Goal: Information Seeking & Learning: Learn about a topic

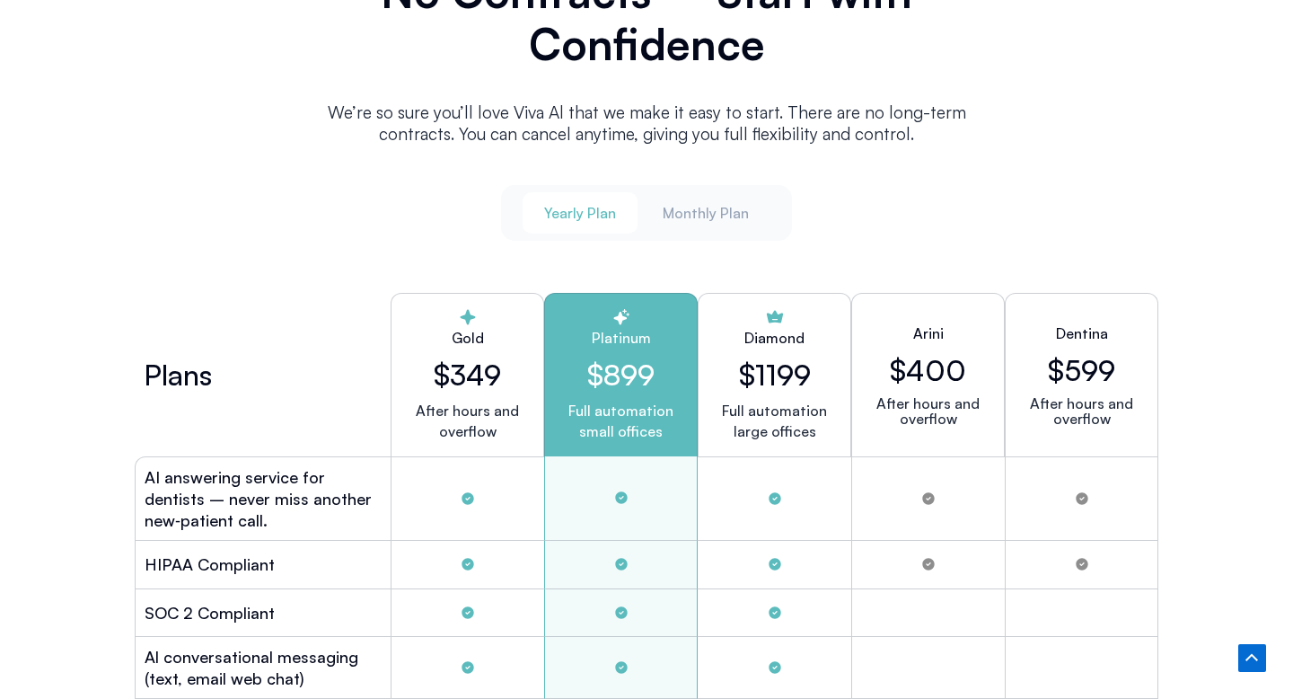
scroll to position [4702, 0]
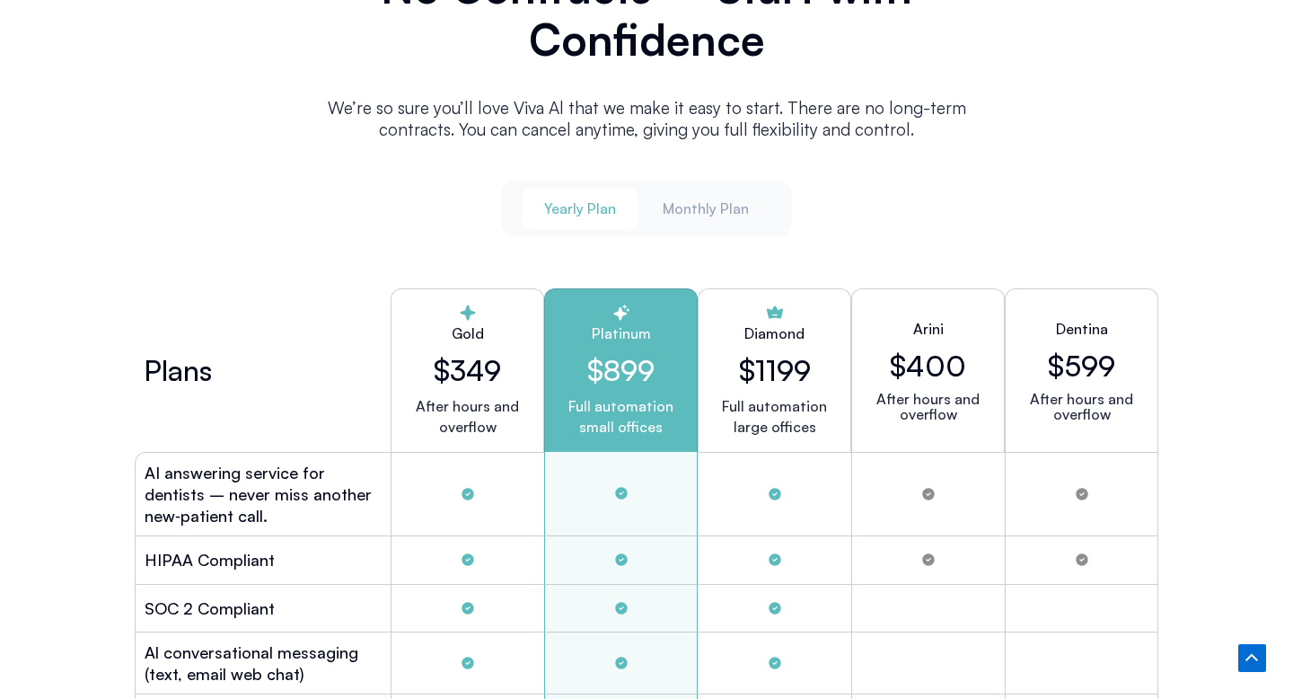
click at [575, 209] on span "Yearly Plan" at bounding box center [580, 208] width 72 height 20
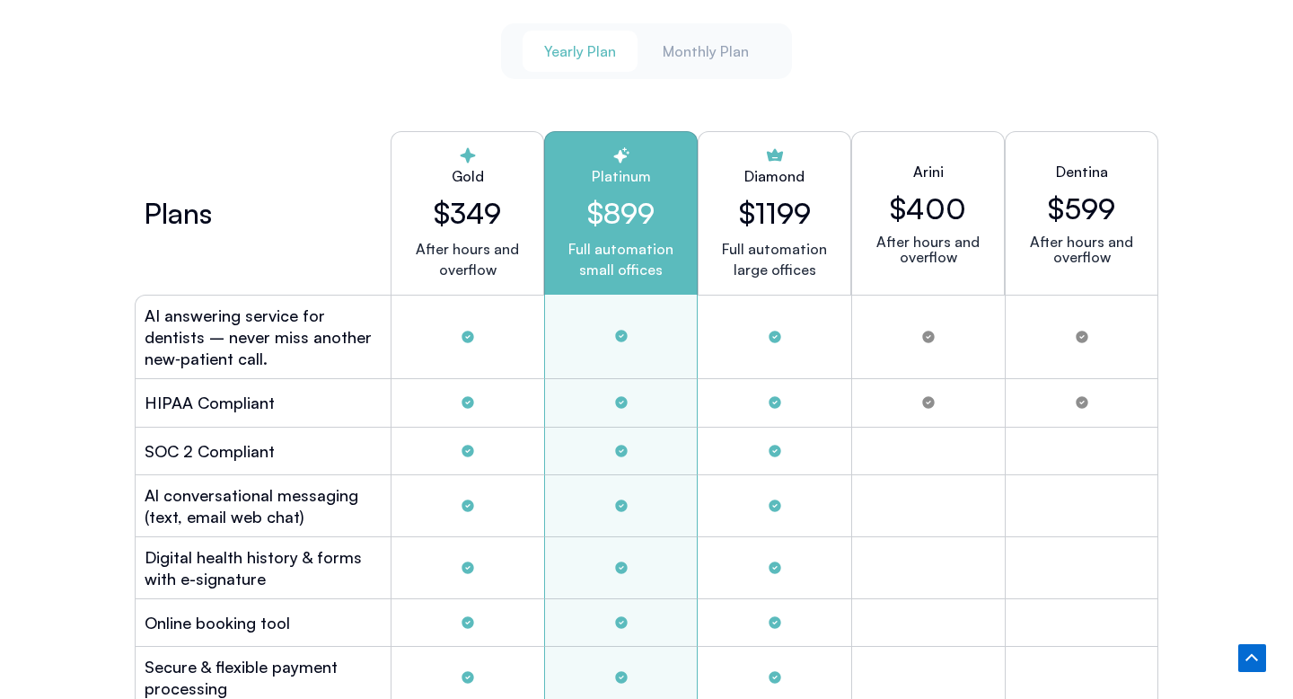
click at [622, 212] on h2 "$899" at bounding box center [621, 213] width 123 height 34
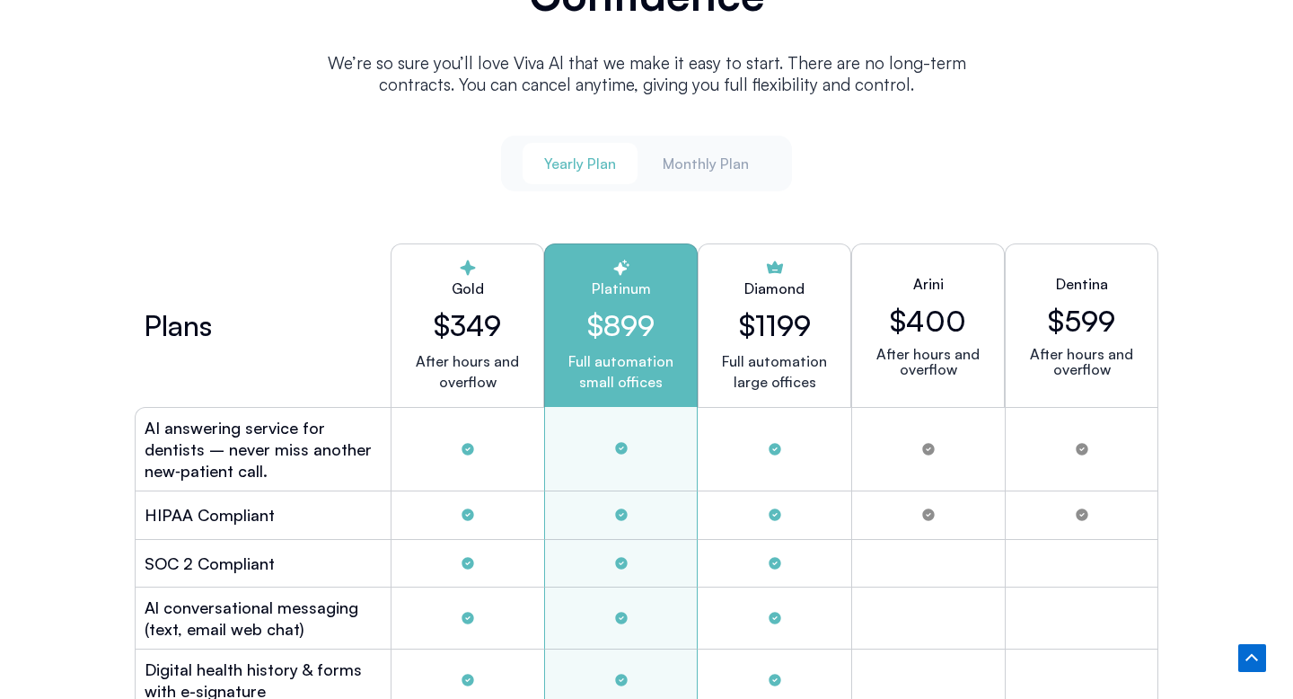
scroll to position [4710, 0]
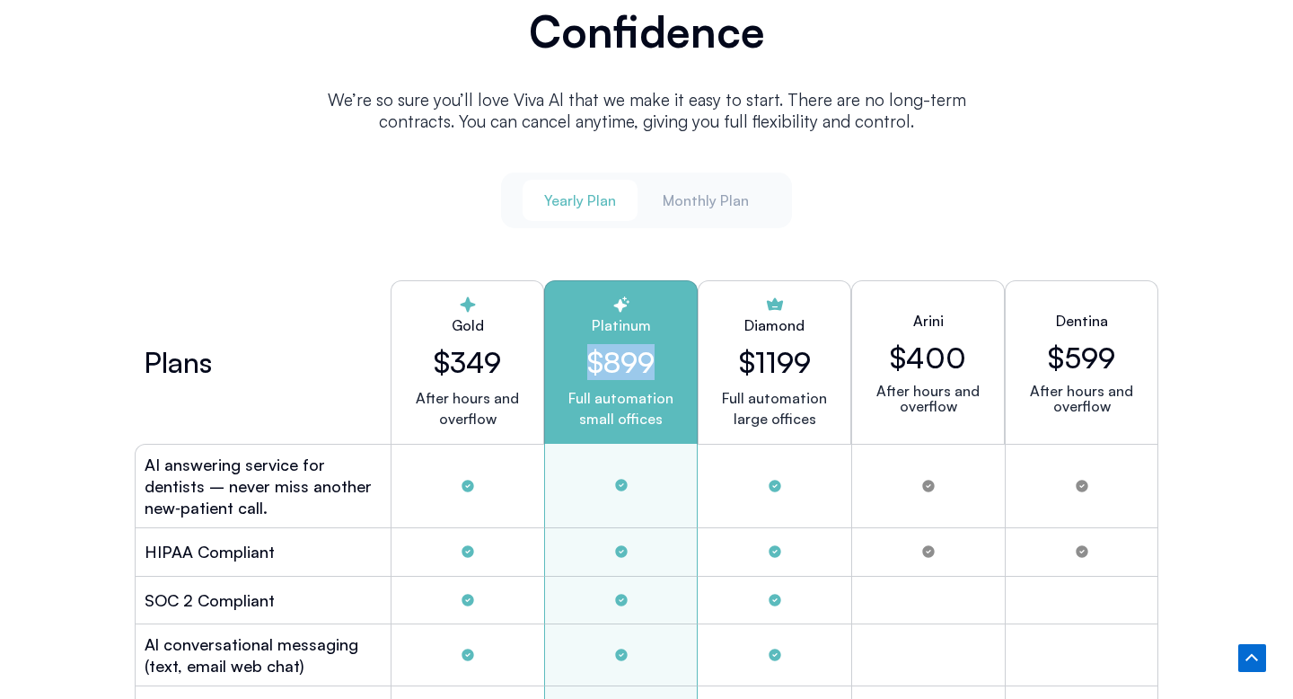
drag, startPoint x: 587, startPoint y: 350, endPoint x: 679, endPoint y: 347, distance: 91.7
click at [677, 348] on h2 "$899" at bounding box center [621, 362] width 123 height 34
click at [606, 348] on h2 "$899" at bounding box center [621, 362] width 123 height 34
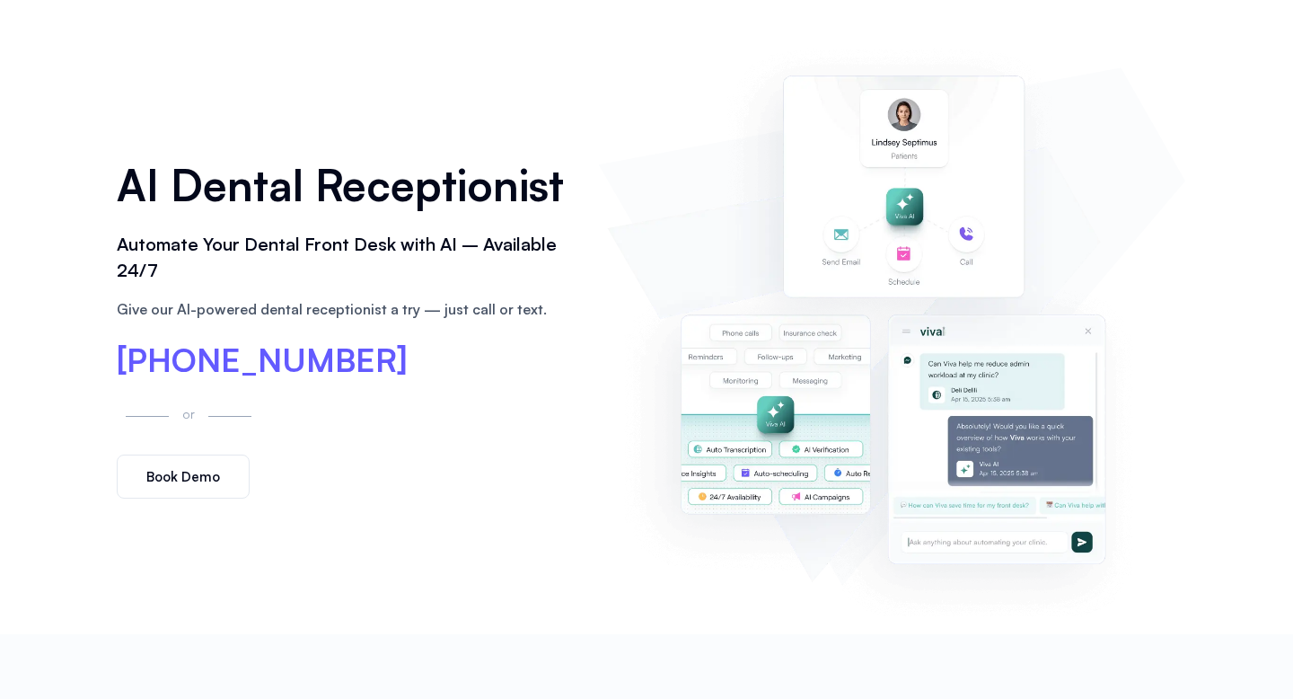
scroll to position [0, 0]
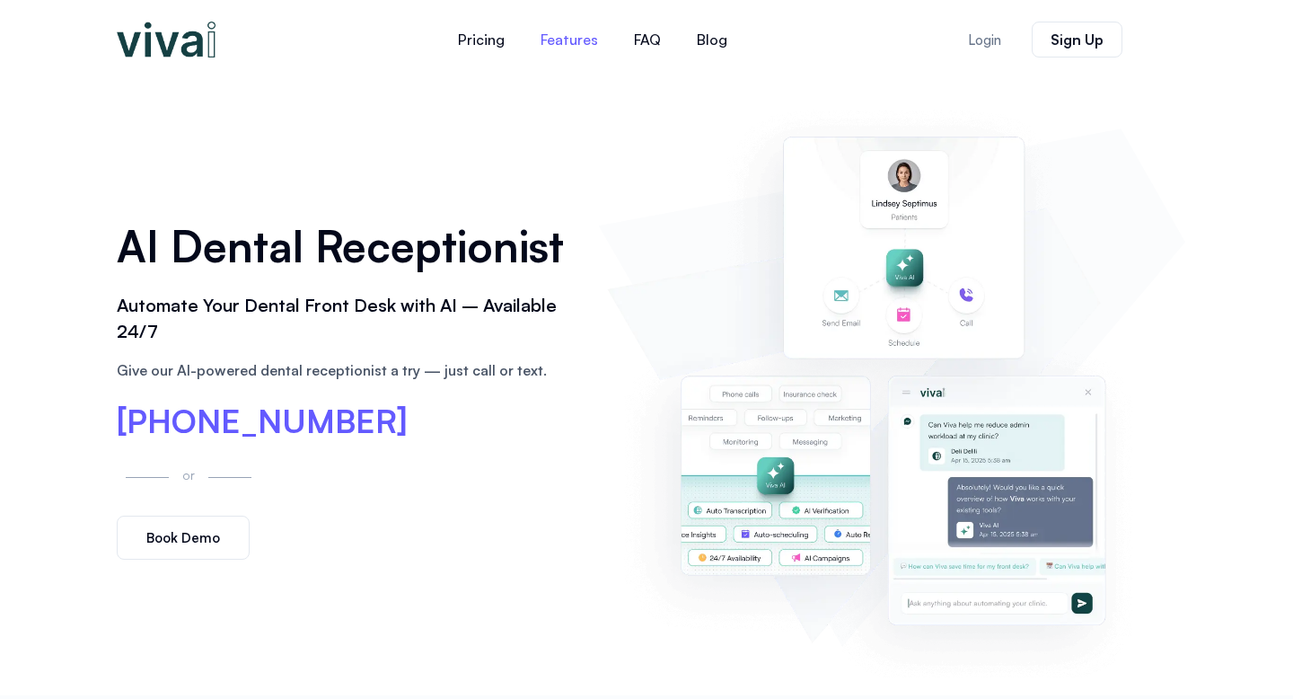
click at [576, 45] on link "Features" at bounding box center [569, 39] width 93 height 43
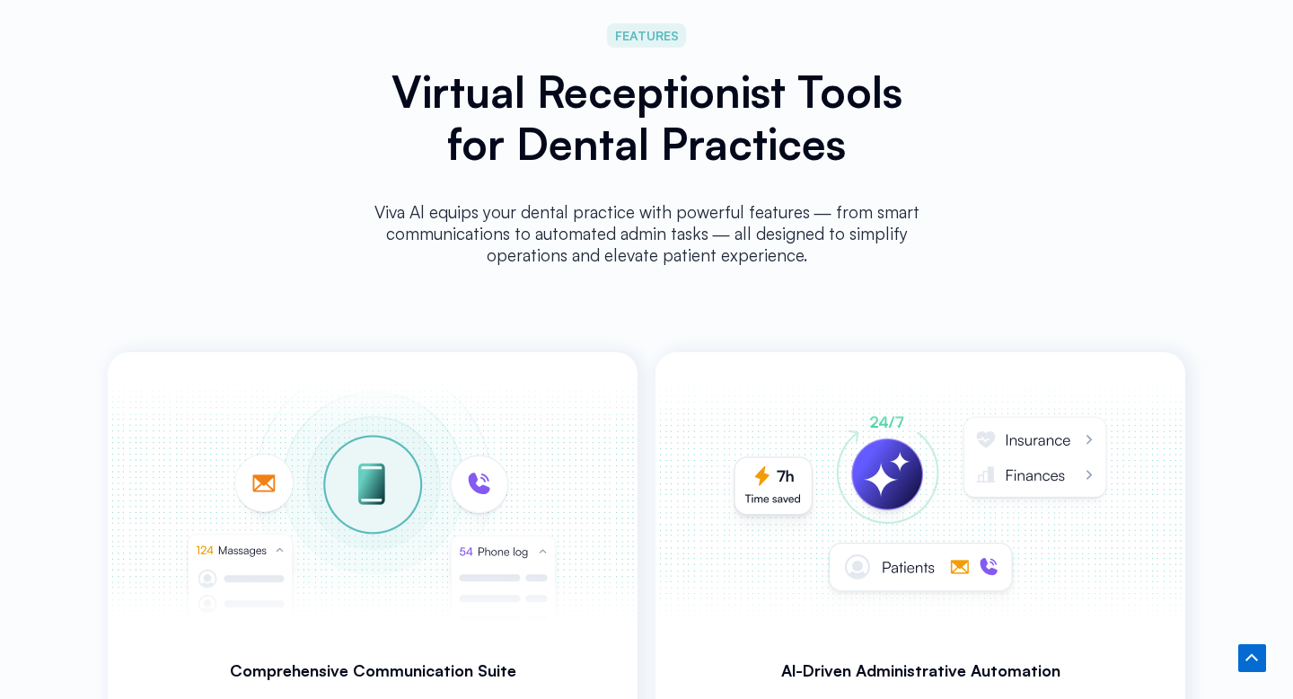
scroll to position [3240, 0]
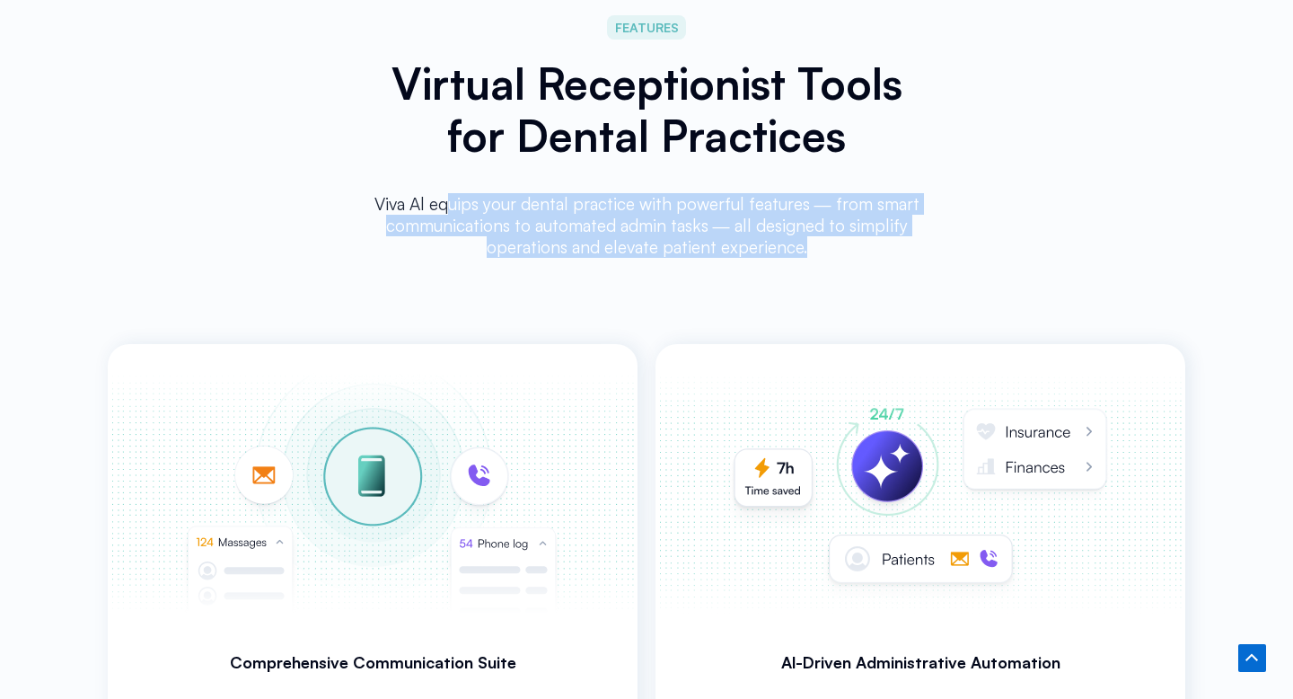
drag, startPoint x: 454, startPoint y: 194, endPoint x: 781, endPoint y: 270, distance: 336.6
click at [780, 269] on div "Viva Al equips your dental practice with powerful features ― from smart communi…" at bounding box center [647, 232] width 564 height 105
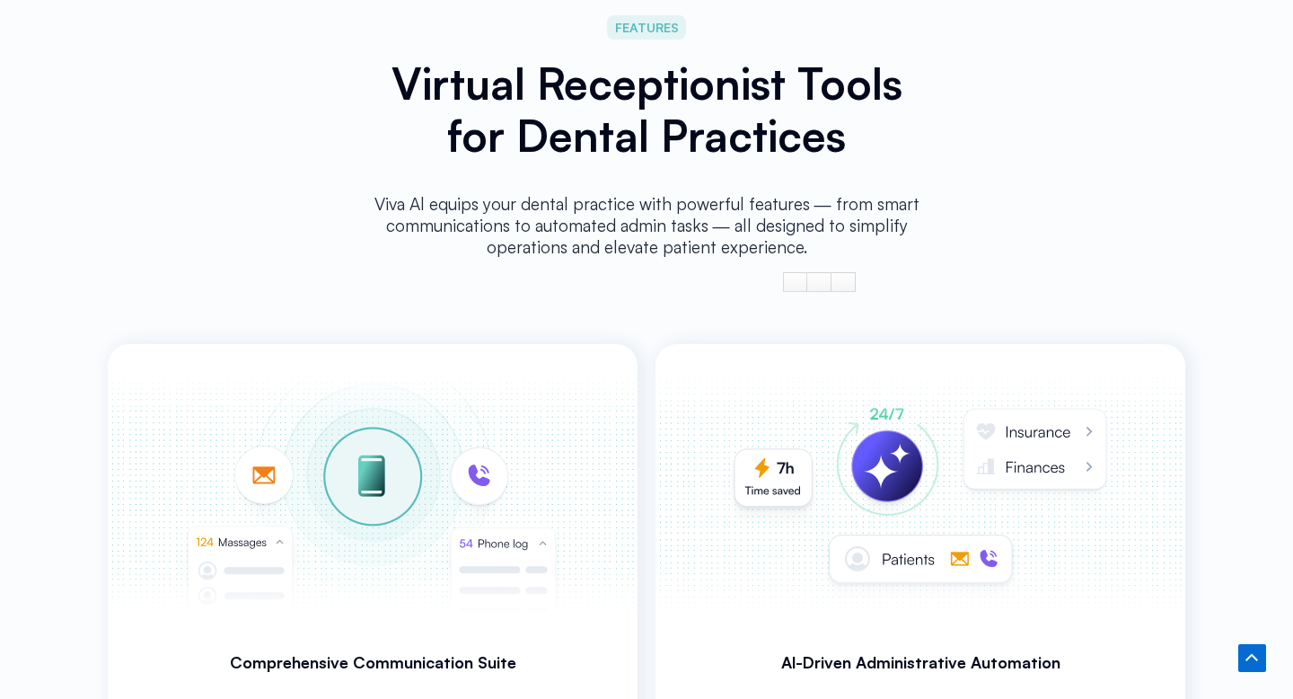
click at [631, 244] on p "Viva Al equips your dental practice with powerful features ― from smart communi…" at bounding box center [647, 225] width 564 height 65
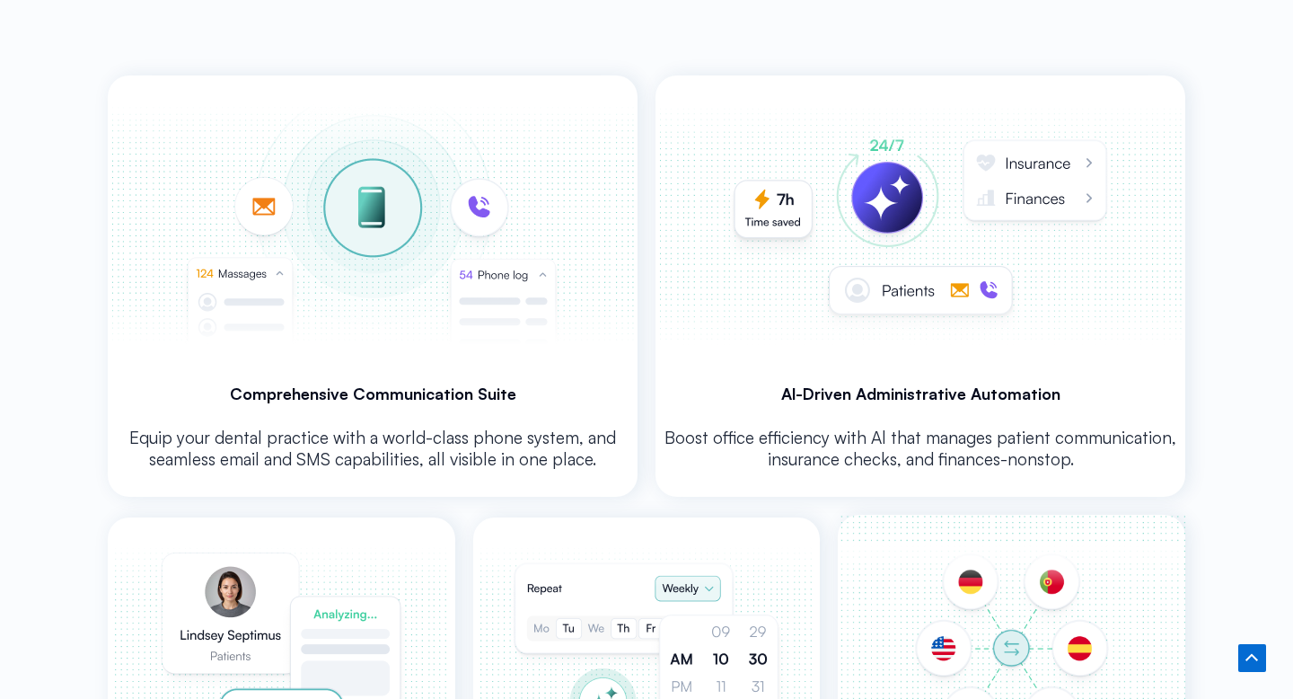
scroll to position [3547, 0]
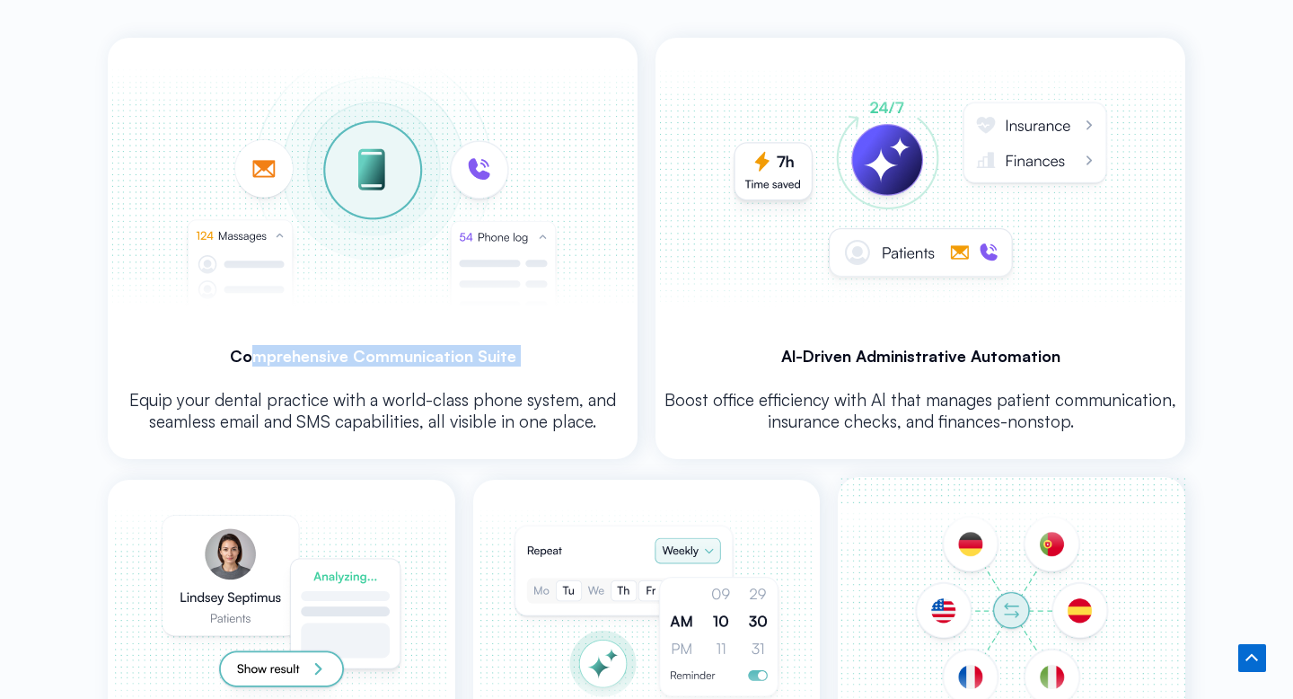
drag, startPoint x: 256, startPoint y: 350, endPoint x: 520, endPoint y: 367, distance: 264.6
click at [519, 366] on div "Comprehensive Communication Suite Equip your dental practice with a world-class…" at bounding box center [373, 248] width 530 height 421
click at [451, 356] on h3 "Comprehensive Communication Suite" at bounding box center [373, 356] width 530 height 22
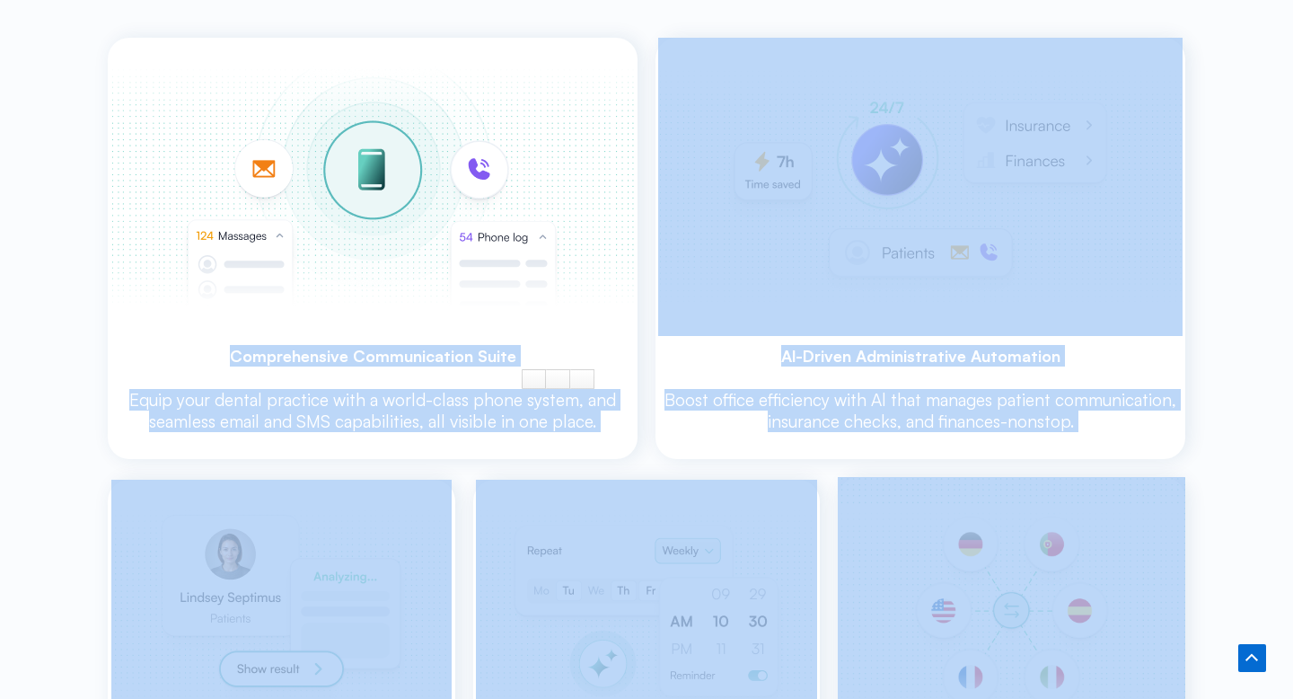
drag, startPoint x: 231, startPoint y: 347, endPoint x: 525, endPoint y: 372, distance: 295.7
click at [437, 401] on p "Equip your dental practice with a world-class phone system, and seamless email …" at bounding box center [373, 410] width 530 height 43
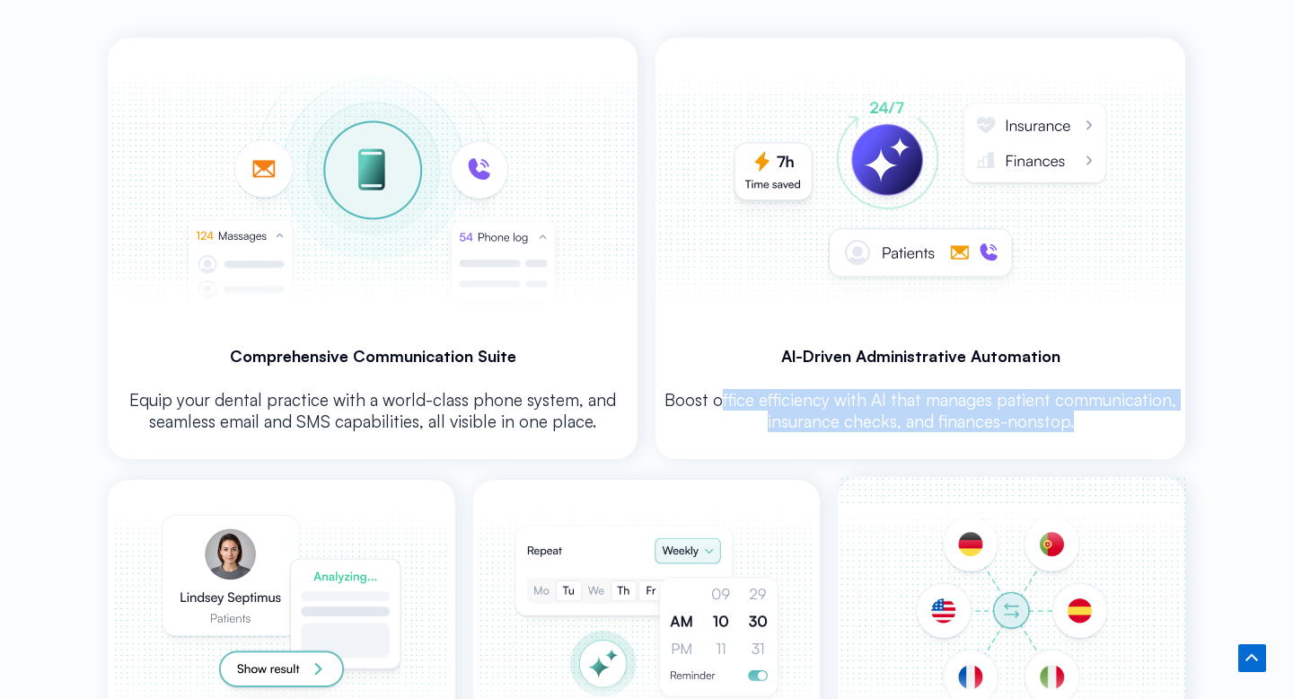
drag, startPoint x: 721, startPoint y: 395, endPoint x: 1035, endPoint y: 431, distance: 315.5
click at [1034, 431] on div "Boost office efficiency with Al that manages patient communication, insurance c…" at bounding box center [921, 417] width 530 height 84
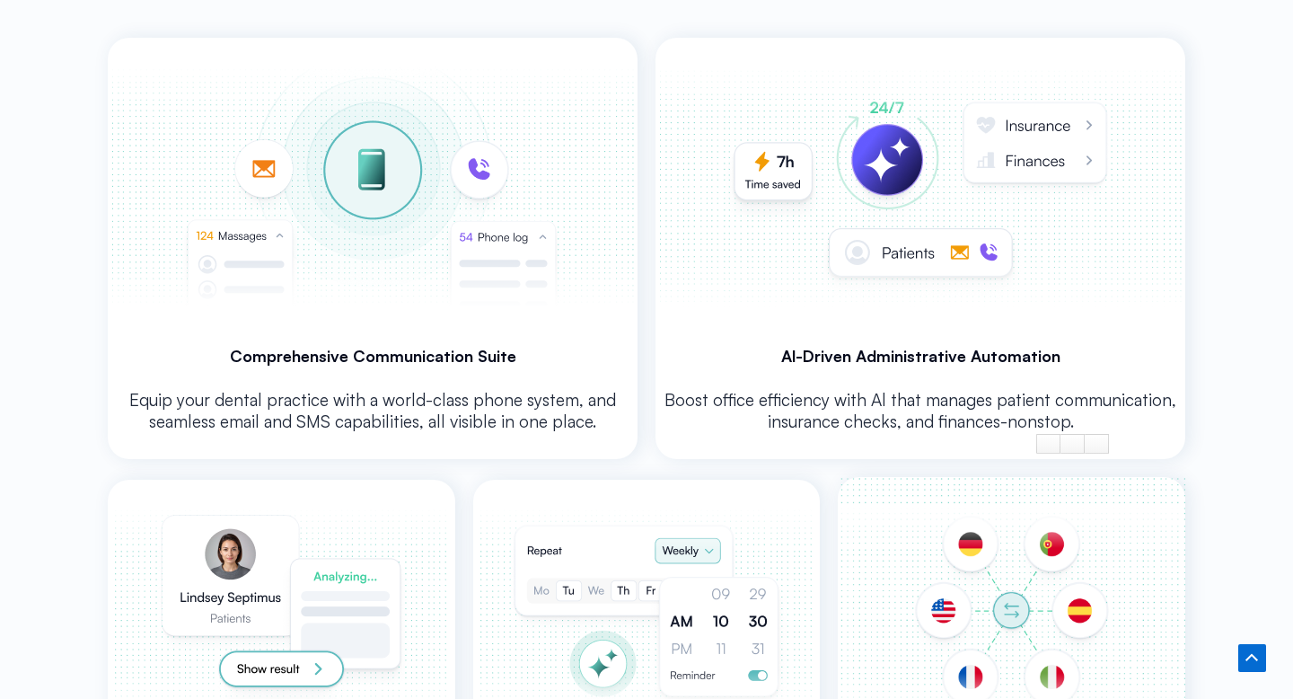
click at [962, 423] on p "Boost office efficiency with Al that manages patient communication, insurance c…" at bounding box center [921, 410] width 530 height 43
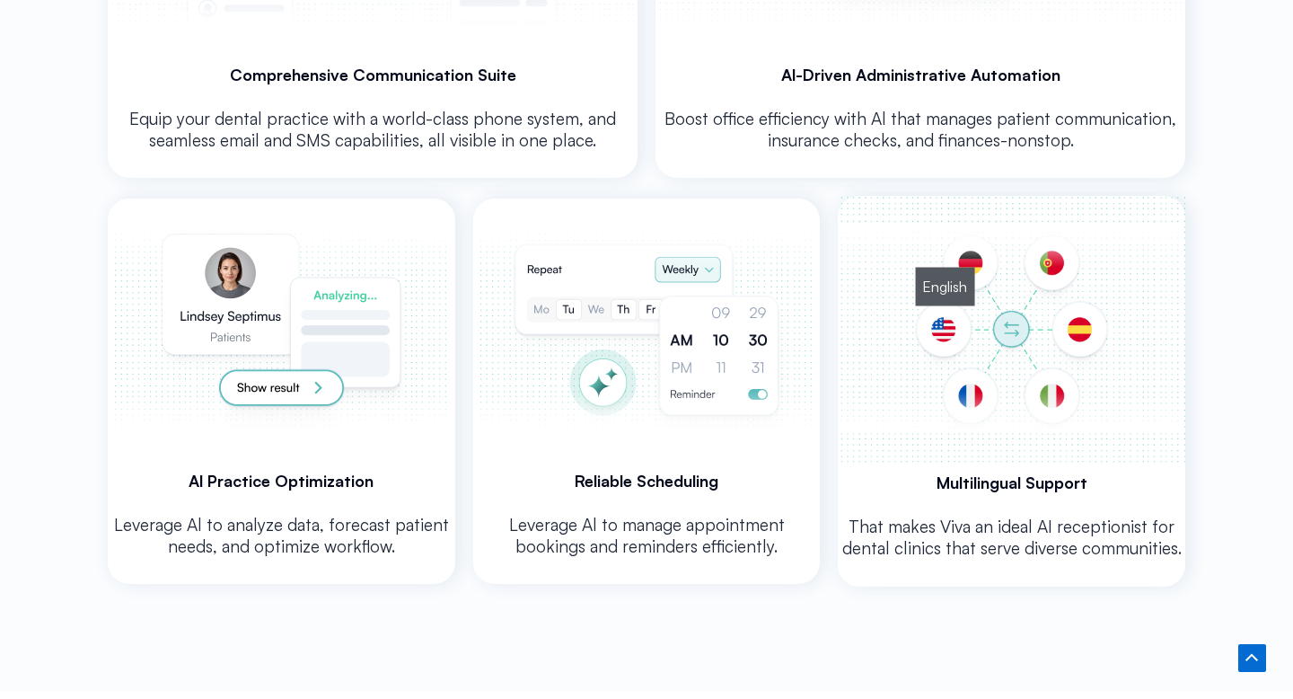
scroll to position [3830, 0]
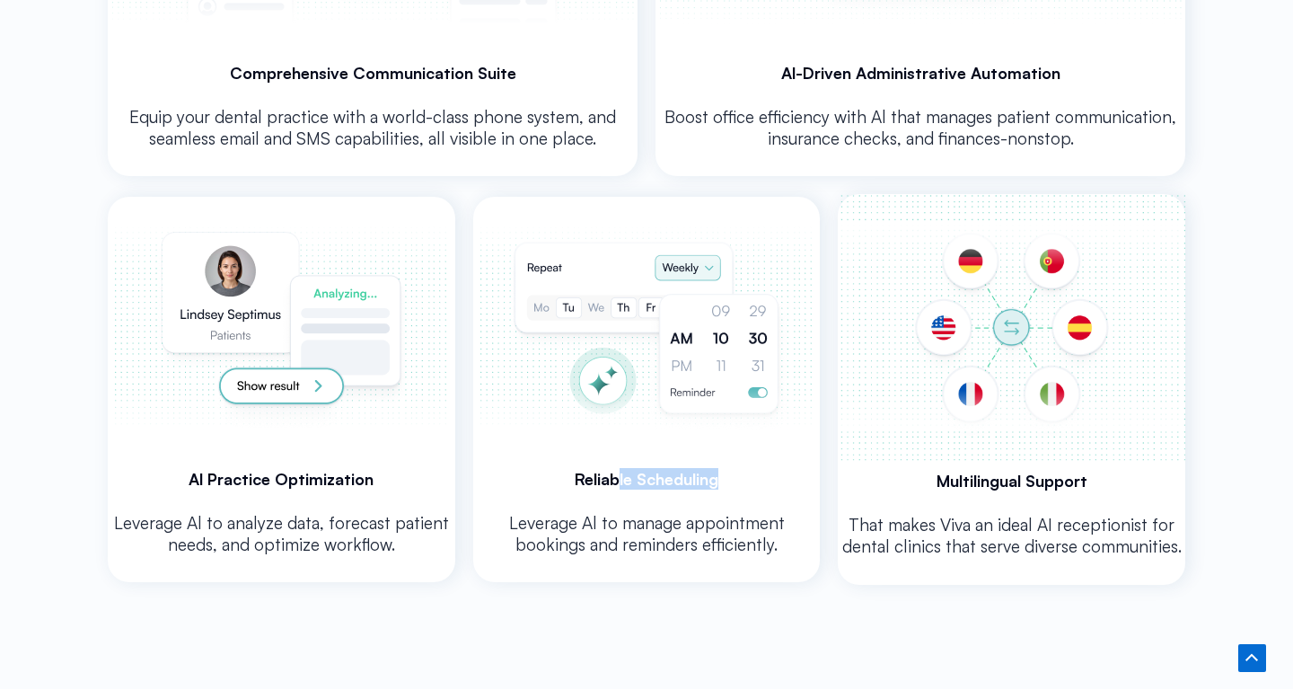
drag, startPoint x: 614, startPoint y: 472, endPoint x: 743, endPoint y: 477, distance: 128.5
click at [743, 477] on h3 "Reliable Scheduling" at bounding box center [647, 479] width 348 height 22
click at [688, 520] on p "Leverage Al to manage appointment bookings and reminders efficiently." at bounding box center [647, 533] width 348 height 43
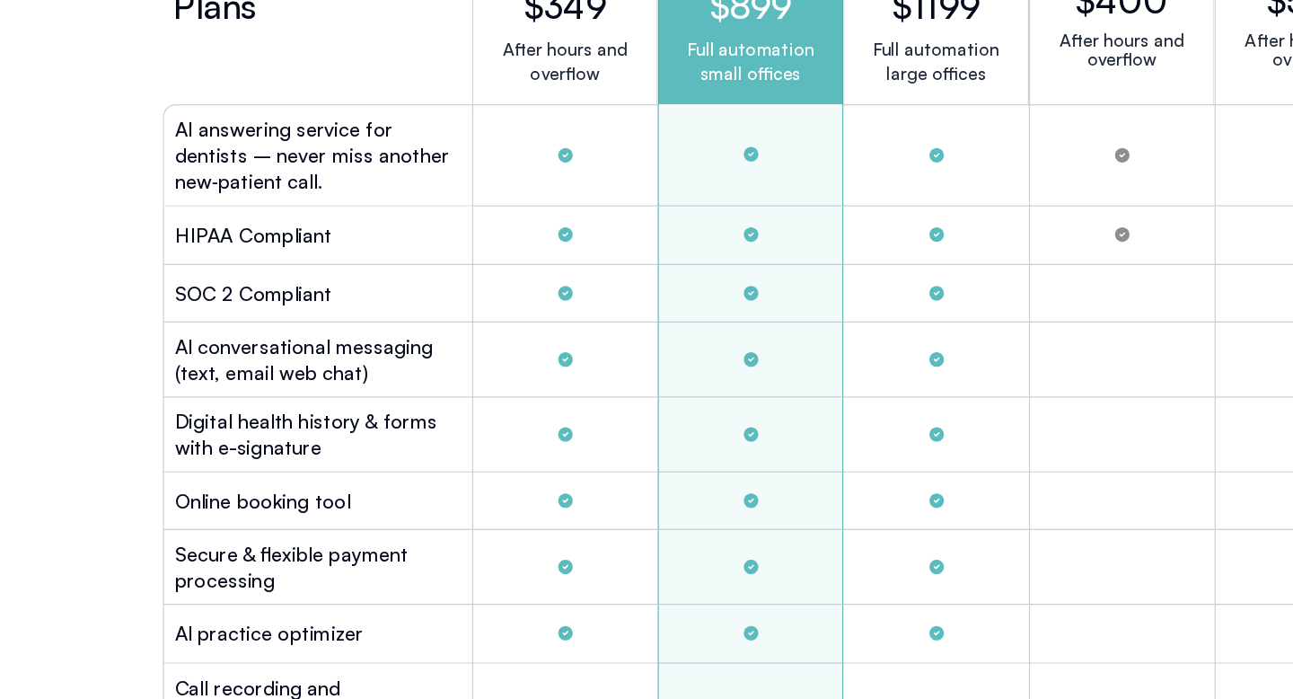
scroll to position [4975, 0]
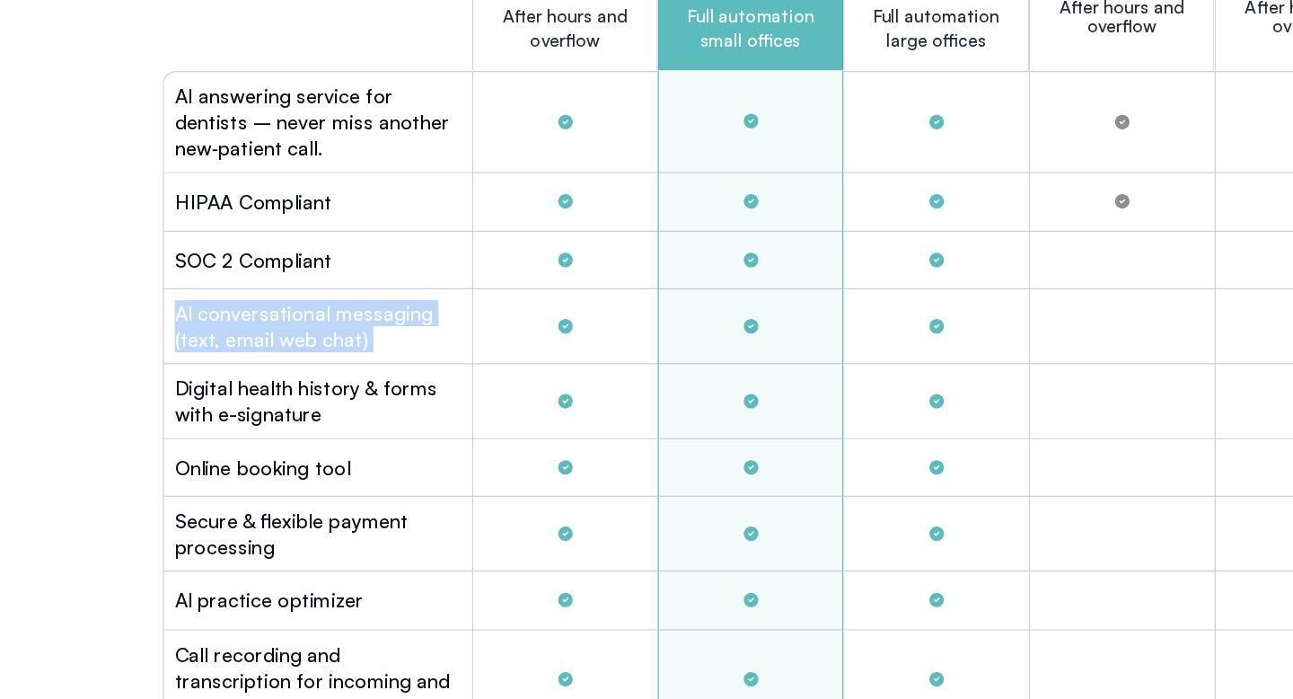
drag, startPoint x: 148, startPoint y: 376, endPoint x: 311, endPoint y: 422, distance: 168.9
click at [311, 422] on div "Plans Gold $349 After hours and overflow Platinum $899 Full automation small of…" at bounding box center [647, 630] width 1024 height 1248
click at [230, 390] on h2 "Al conversational messaging (text, email web chat)" at bounding box center [263, 389] width 237 height 43
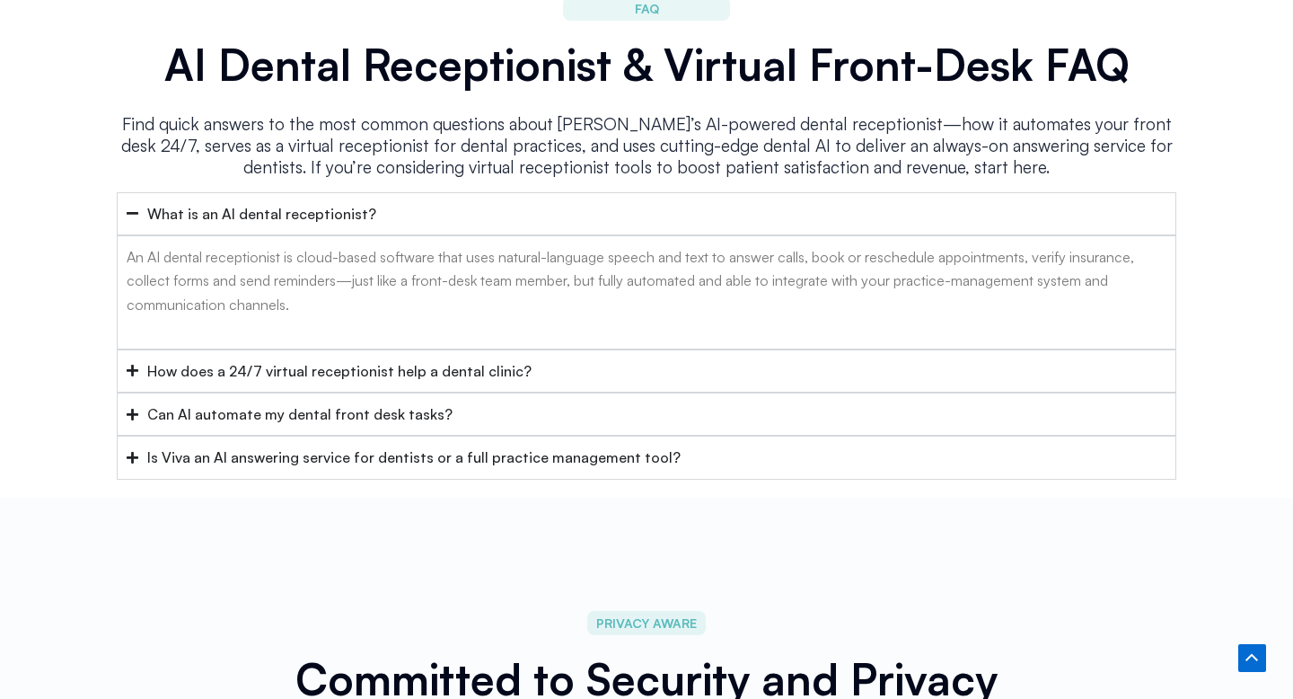
scroll to position [7236, 0]
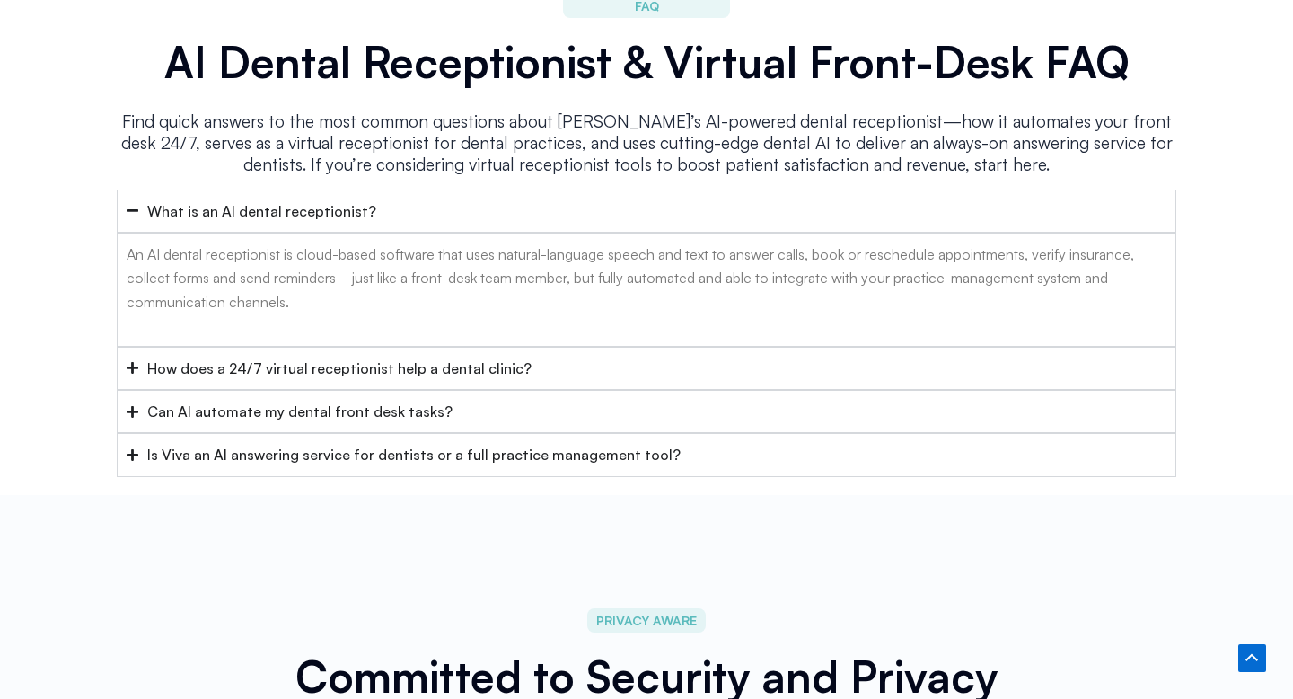
click at [240, 357] on div "How does a 24/7 virtual receptionist help a dental clinic?" at bounding box center [339, 368] width 384 height 23
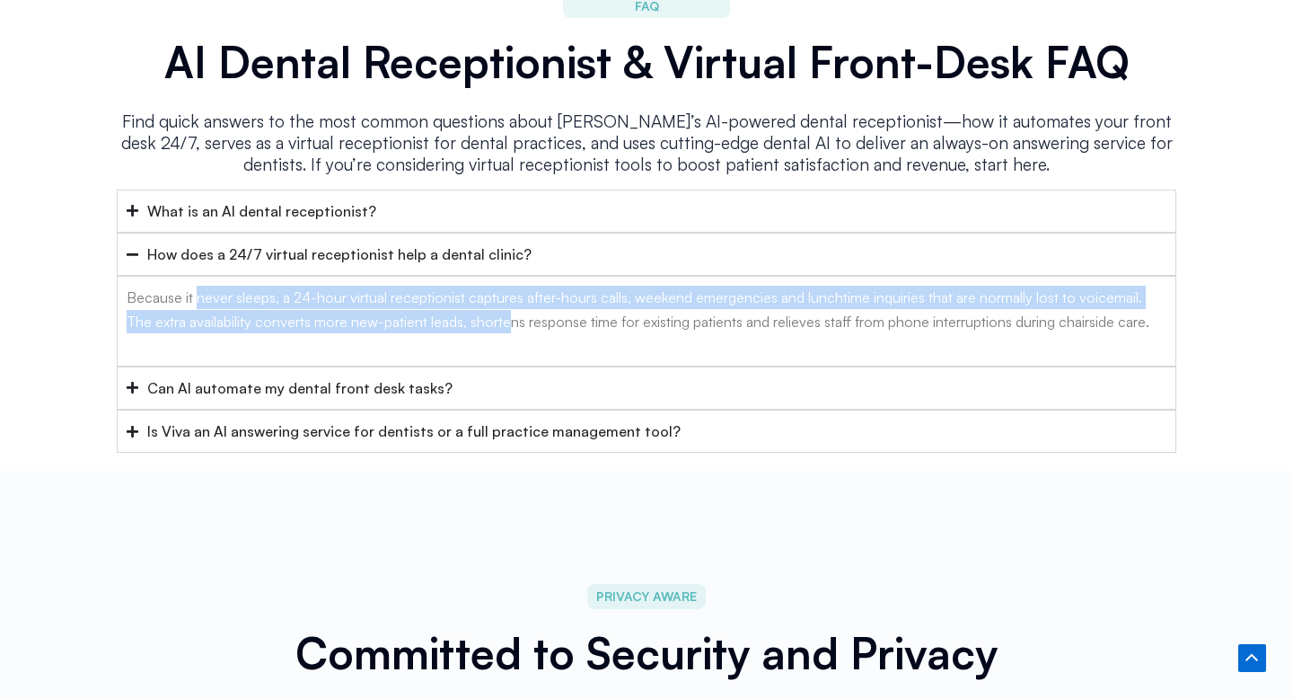
drag, startPoint x: 195, startPoint y: 277, endPoint x: 525, endPoint y: 317, distance: 333.0
click at [525, 316] on div "Because it never sleeps, a 24-hour virtual receptionist captures after-hours ca…" at bounding box center [647, 321] width 1040 height 70
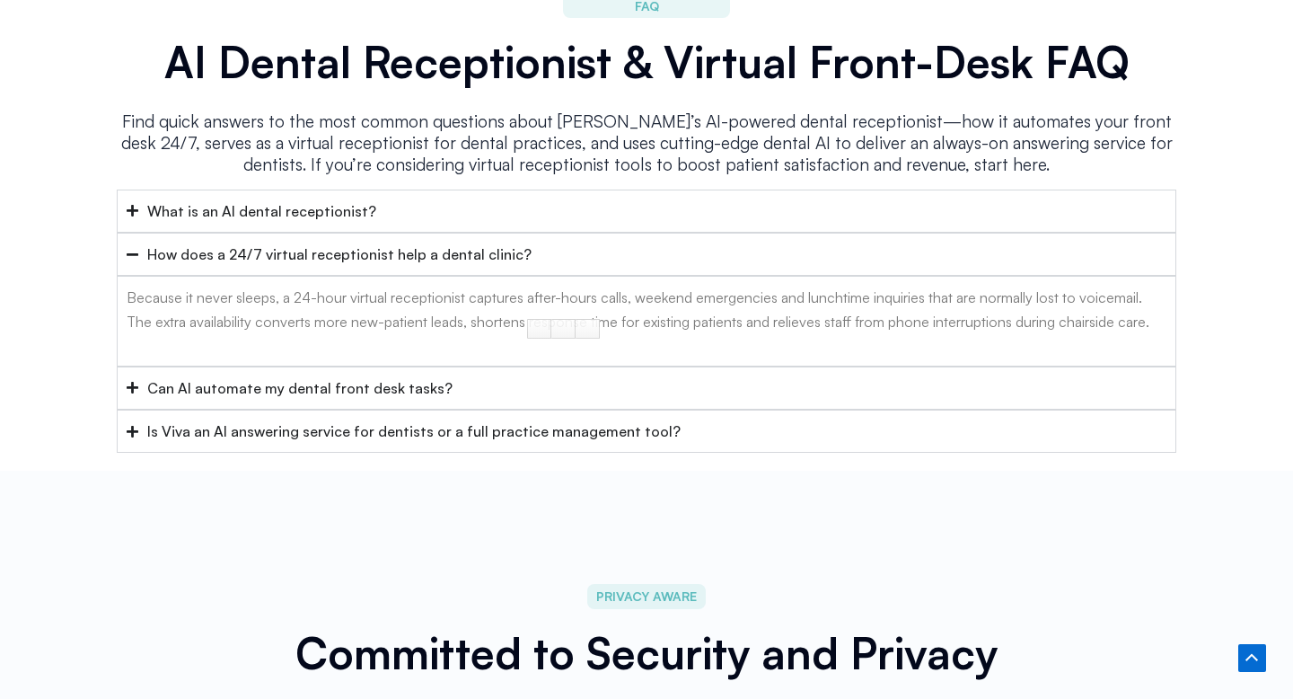
click at [325, 199] on div "What is an AI dental receptionist?" at bounding box center [261, 210] width 229 height 23
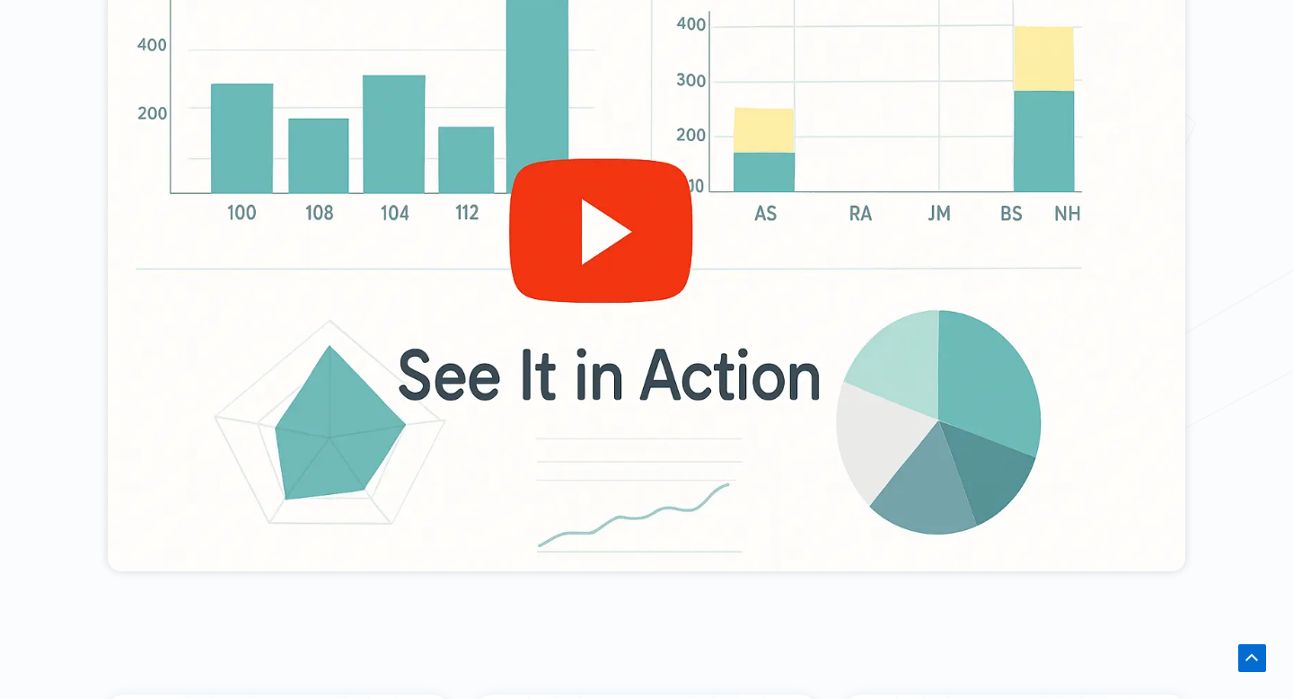
scroll to position [799, 0]
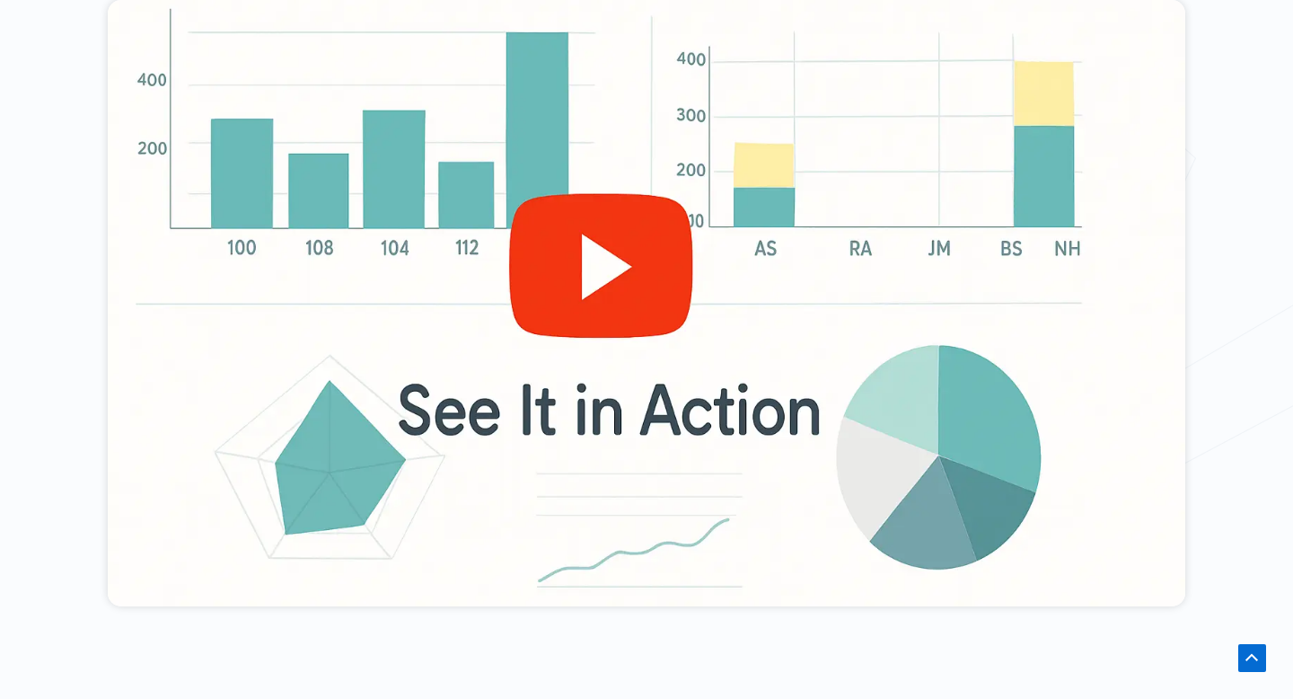
click at [556, 313] on div at bounding box center [647, 303] width 1078 height 606
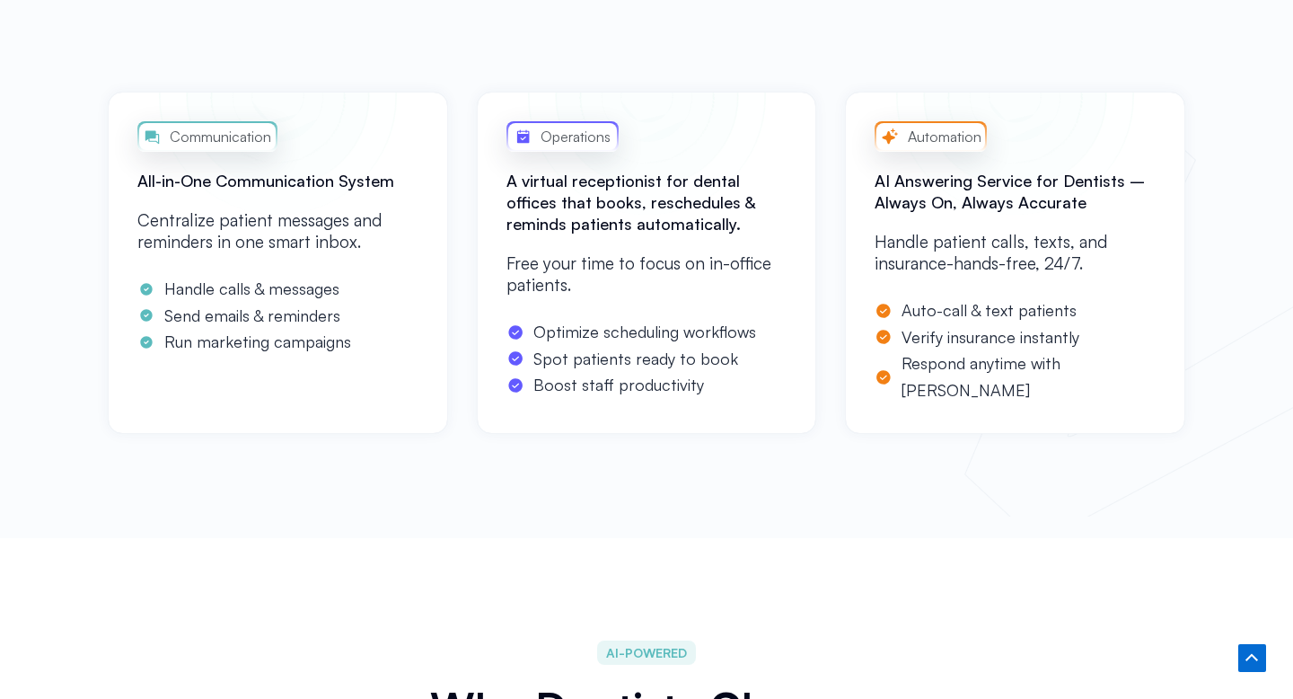
scroll to position [1437, 0]
drag, startPoint x: 518, startPoint y: 180, endPoint x: 673, endPoint y: 244, distance: 167.5
click at [673, 244] on div "Operations A virtual receptionist for dental offices that books, reschedules & …" at bounding box center [647, 262] width 340 height 342
click at [654, 225] on h2 "A virtual receptionist for dental offices that books, reschedules & reminds pat…" at bounding box center [647, 201] width 281 height 65
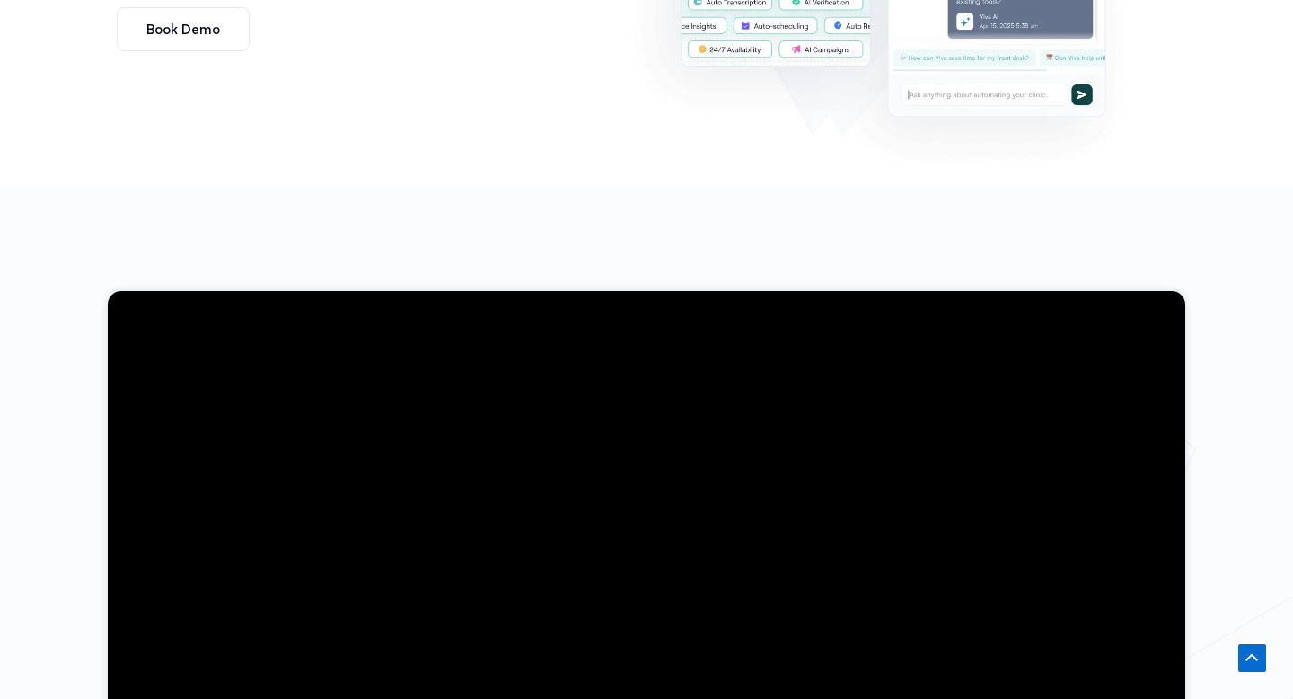
scroll to position [0, 0]
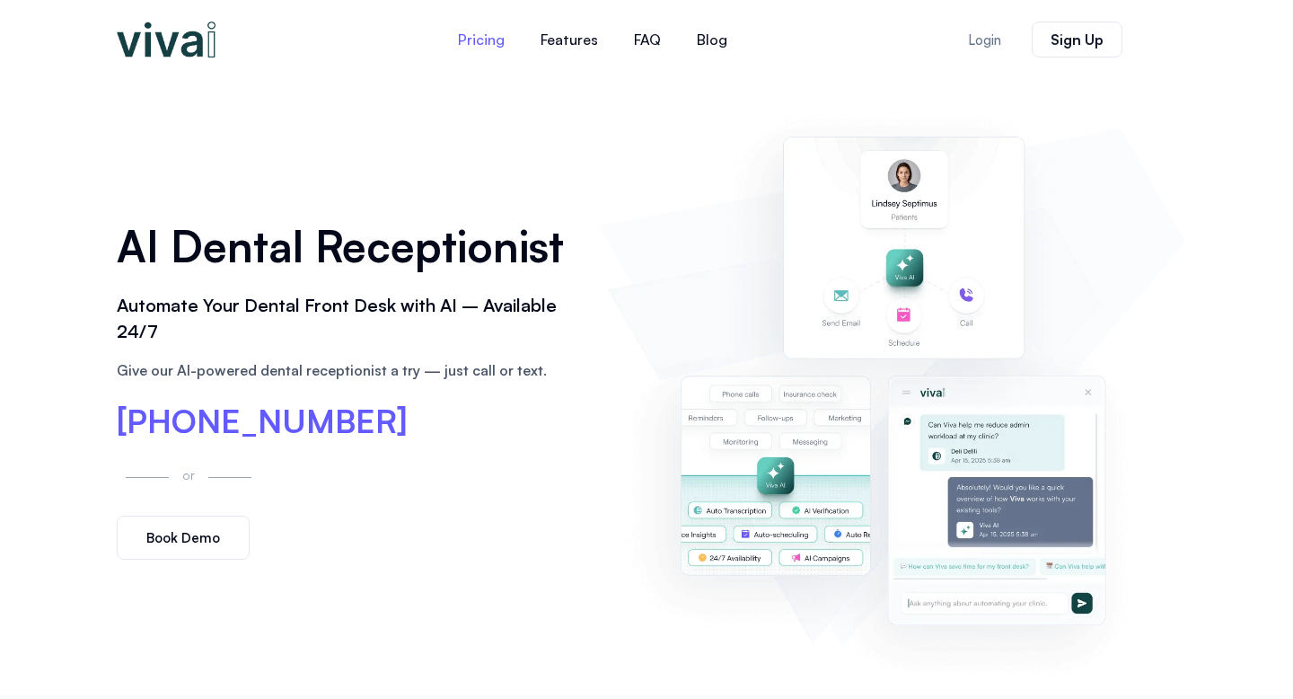
click at [481, 44] on link "Pricing" at bounding box center [481, 39] width 83 height 43
click at [559, 37] on link "Features" at bounding box center [569, 39] width 93 height 43
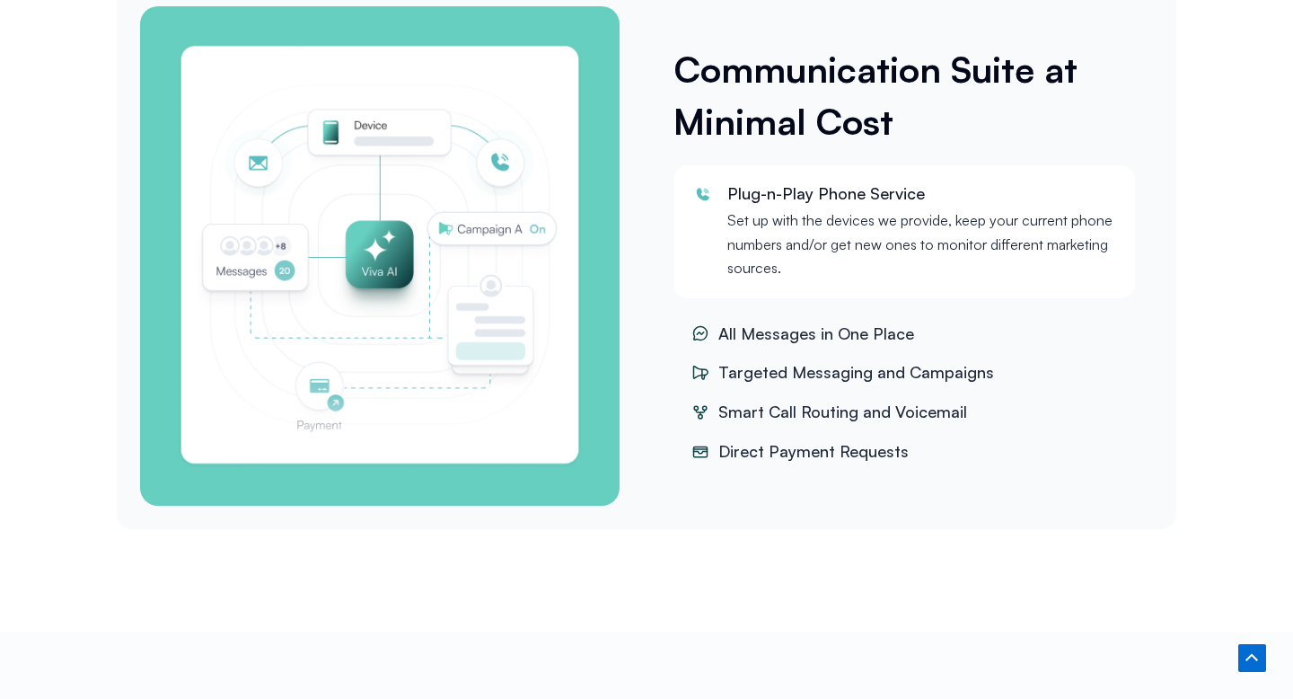
scroll to position [3138, 0]
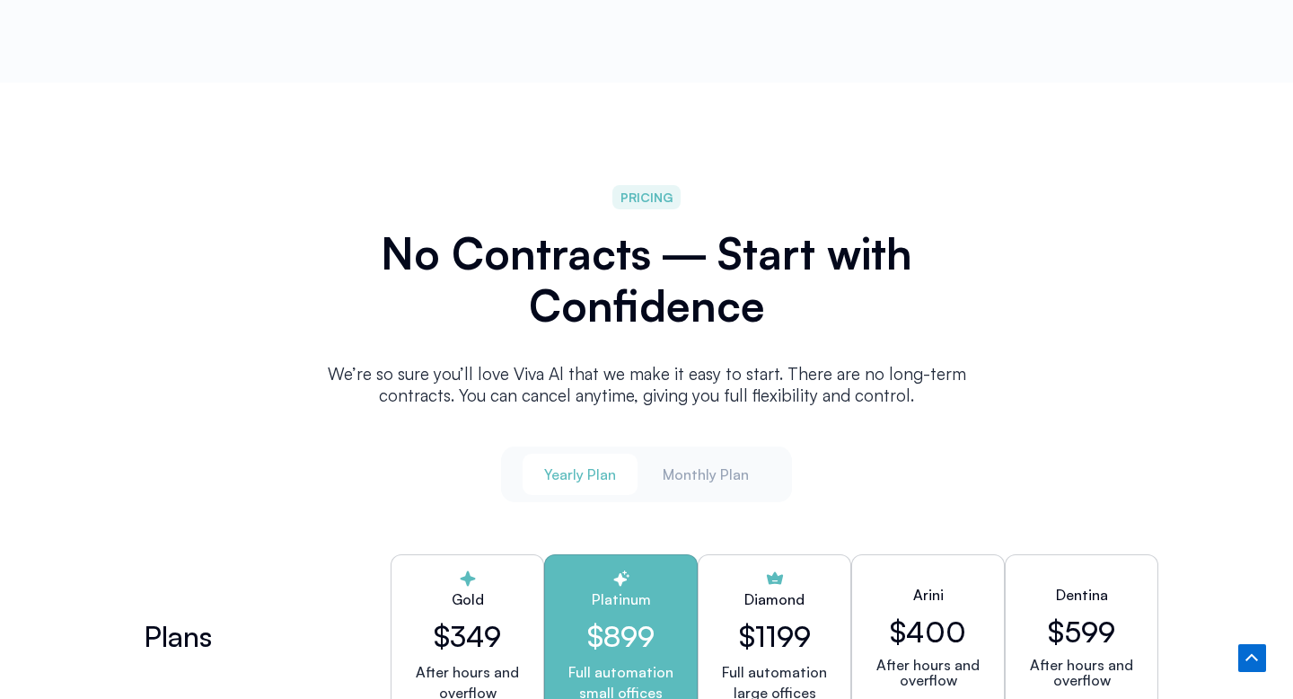
scroll to position [4513, 0]
